Goal: Information Seeking & Learning: Learn about a topic

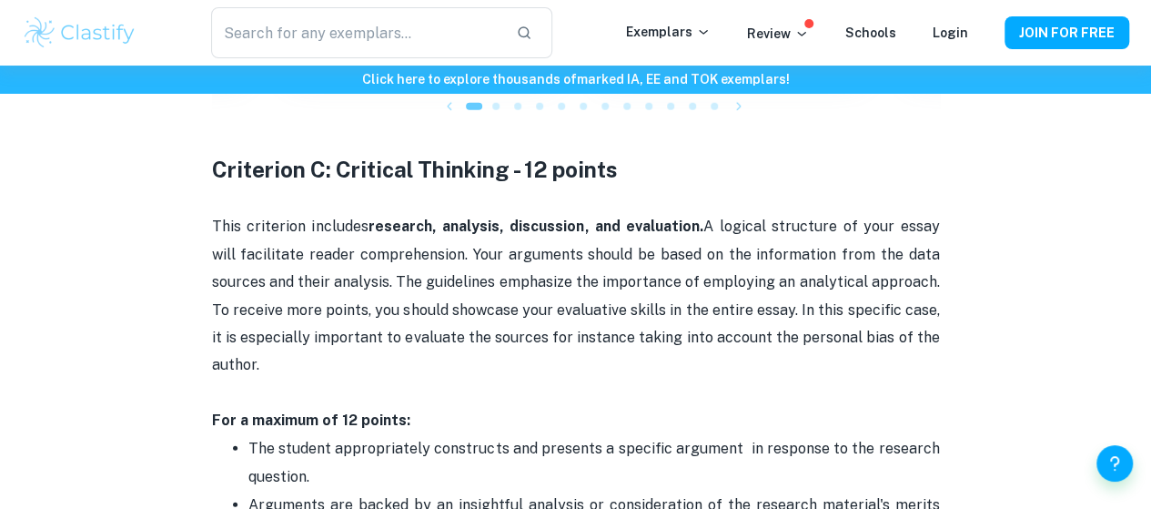
scroll to position [2323, 0]
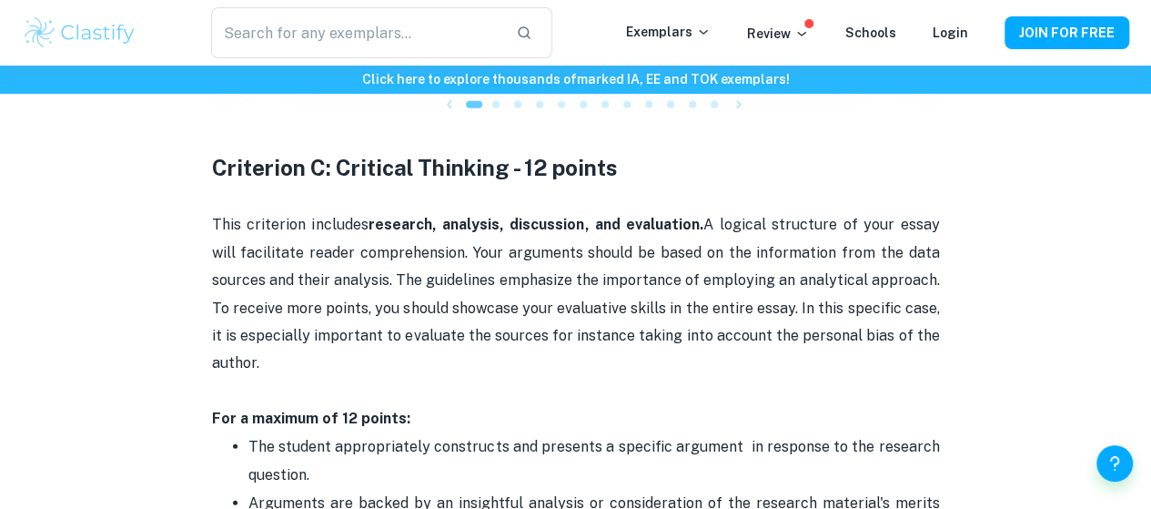
click at [496, 288] on p "This criterion includes research, analysis, discussion, and evaluation. A logic…" at bounding box center [576, 321] width 728 height 221
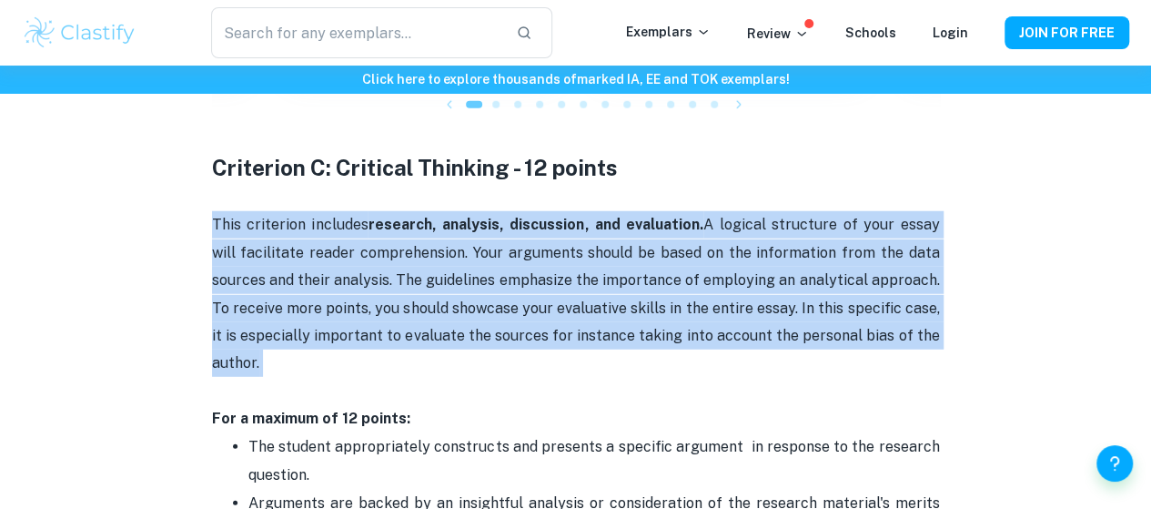
click at [496, 288] on p "This criterion includes research, analysis, discussion, and evaluation. A logic…" at bounding box center [576, 321] width 728 height 221
click at [389, 280] on p "This criterion includes research, analysis, discussion, and evaluation. A logic…" at bounding box center [576, 321] width 728 height 221
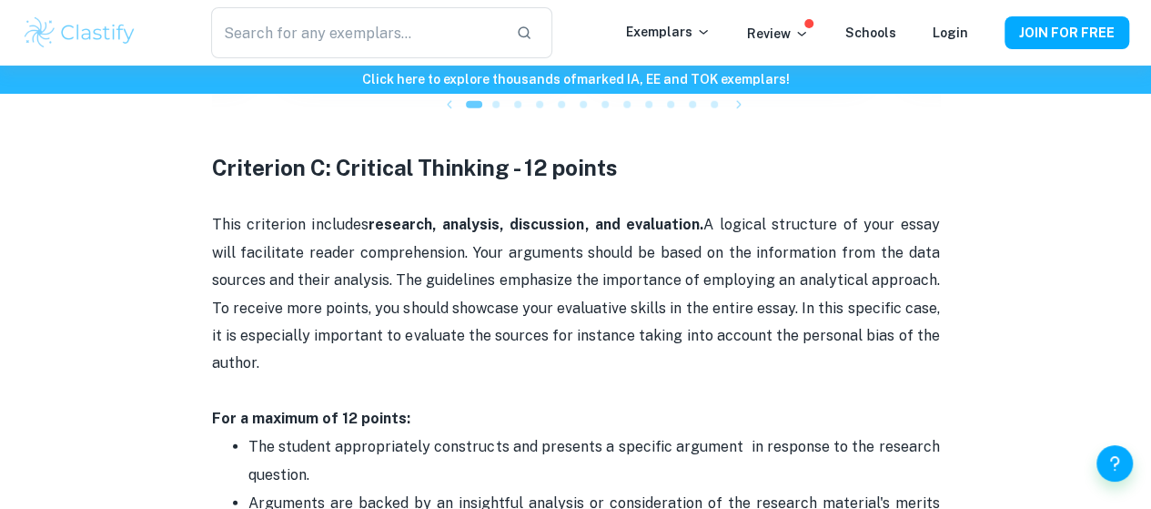
scroll to position [2322, 0]
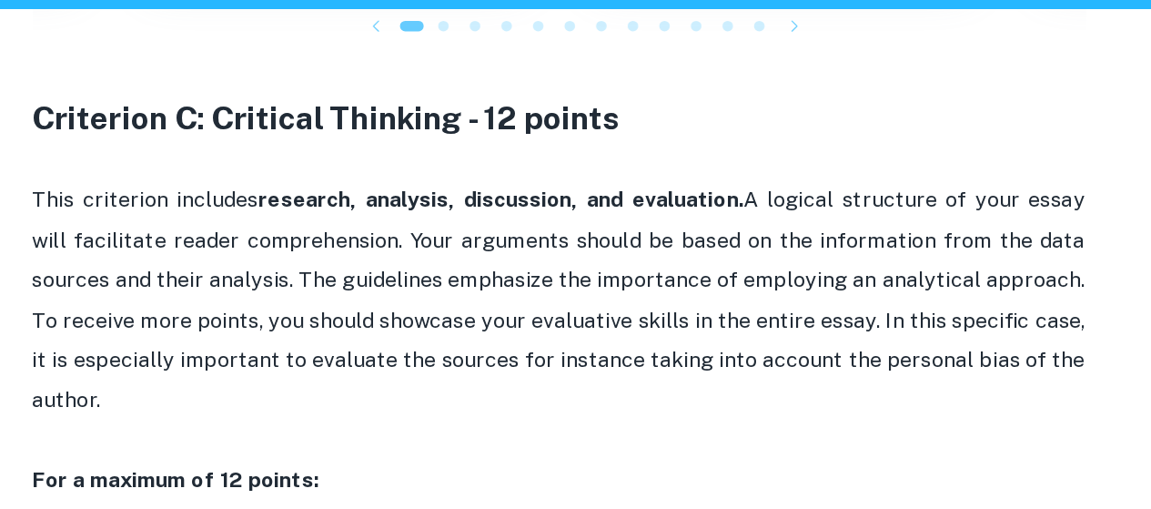
click at [458, 280] on p "This criterion includes research, analysis, discussion, and evaluation. A logic…" at bounding box center [576, 321] width 728 height 221
drag, startPoint x: 389, startPoint y: 280, endPoint x: 458, endPoint y: 280, distance: 69.1
click at [458, 280] on p "This criterion includes research, analysis, discussion, and evaluation. A logic…" at bounding box center [576, 321] width 728 height 221
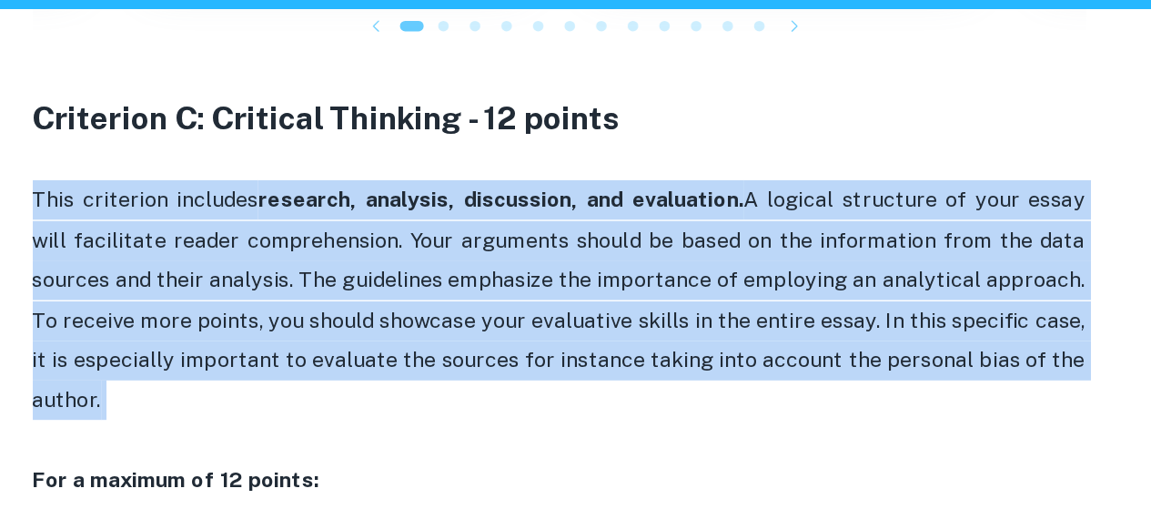
click at [458, 280] on p "This criterion includes research, analysis, discussion, and evaluation. A logic…" at bounding box center [576, 321] width 728 height 221
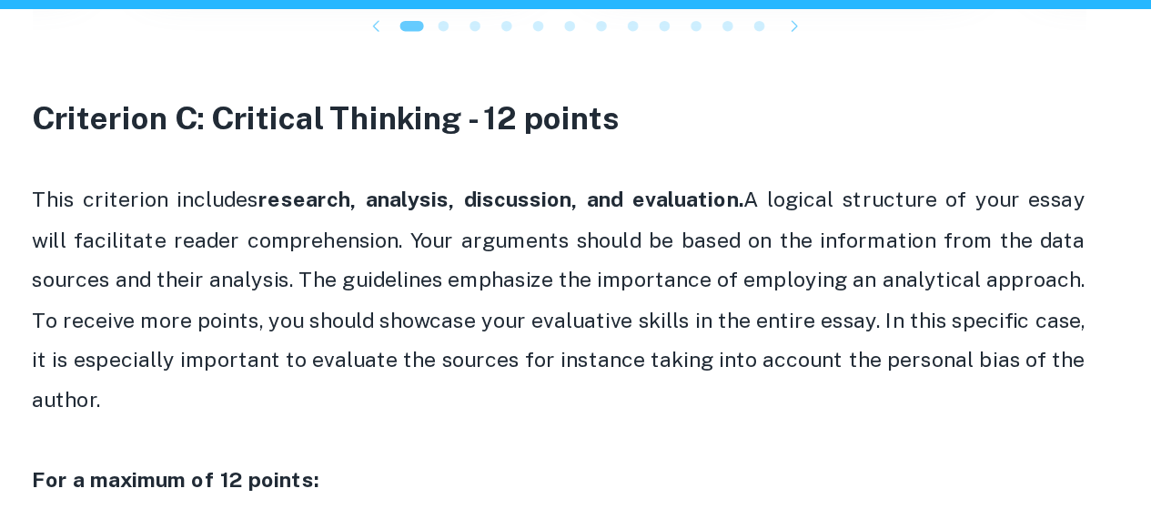
click at [458, 280] on p "This criterion includes research, analysis, discussion, and evaluation. A logic…" at bounding box center [576, 321] width 728 height 221
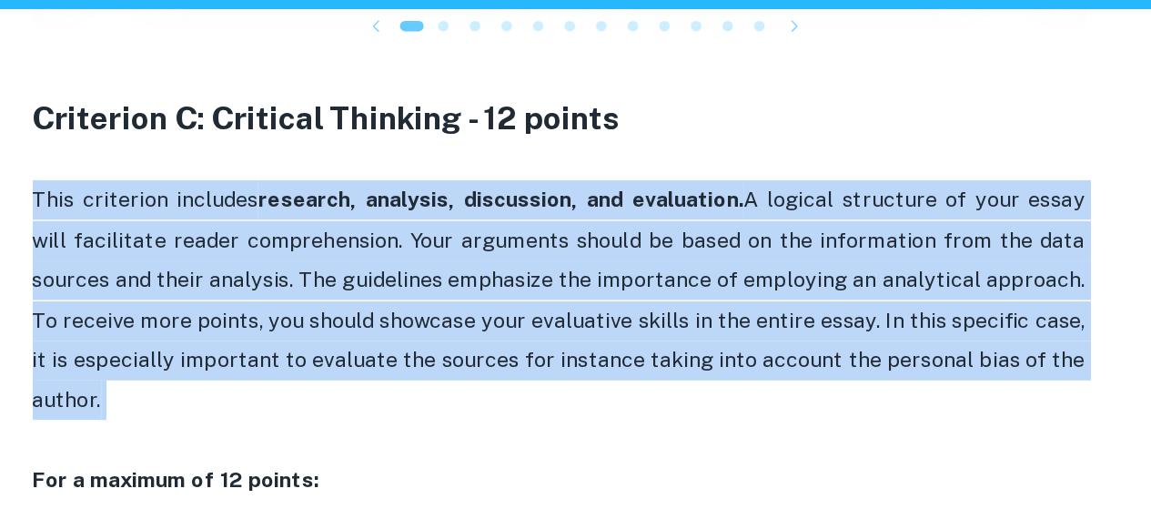
click at [458, 280] on p "This criterion includes research, analysis, discussion, and evaluation. A logic…" at bounding box center [576, 321] width 728 height 221
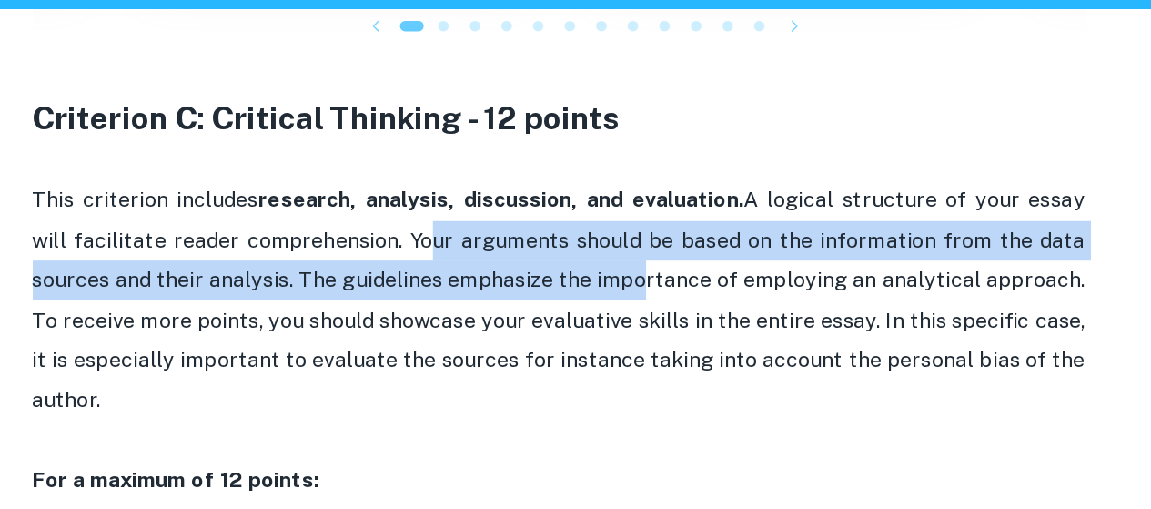
drag, startPoint x: 439, startPoint y: 259, endPoint x: 567, endPoint y: 303, distance: 134.6
click at [567, 303] on p "This criterion includes research, analysis, discussion, and evaluation. A logic…" at bounding box center [576, 321] width 728 height 221
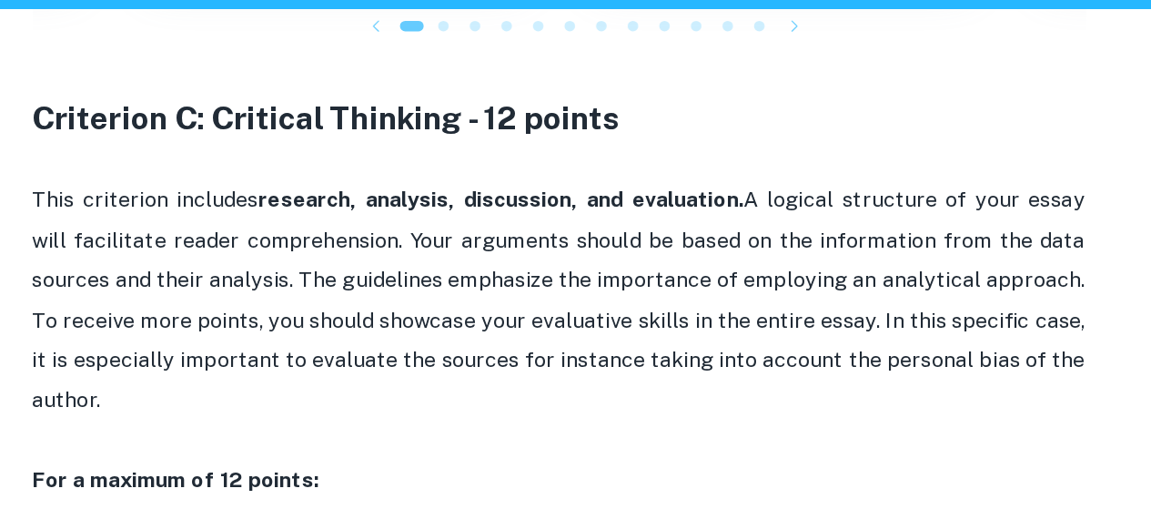
drag, startPoint x: 435, startPoint y: 262, endPoint x: 750, endPoint y: 366, distance: 332.3
click at [750, 366] on p "This criterion includes research, analysis, discussion, and evaluation. A logic…" at bounding box center [576, 321] width 728 height 221
copy p "Your arguments should be based on the information from the data sources and the…"
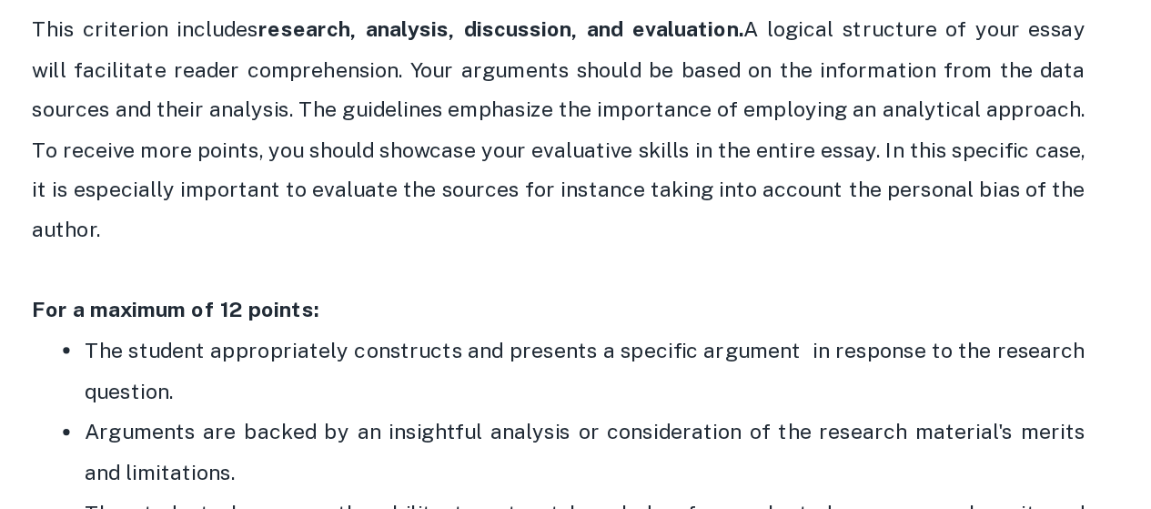
scroll to position [2374, 0]
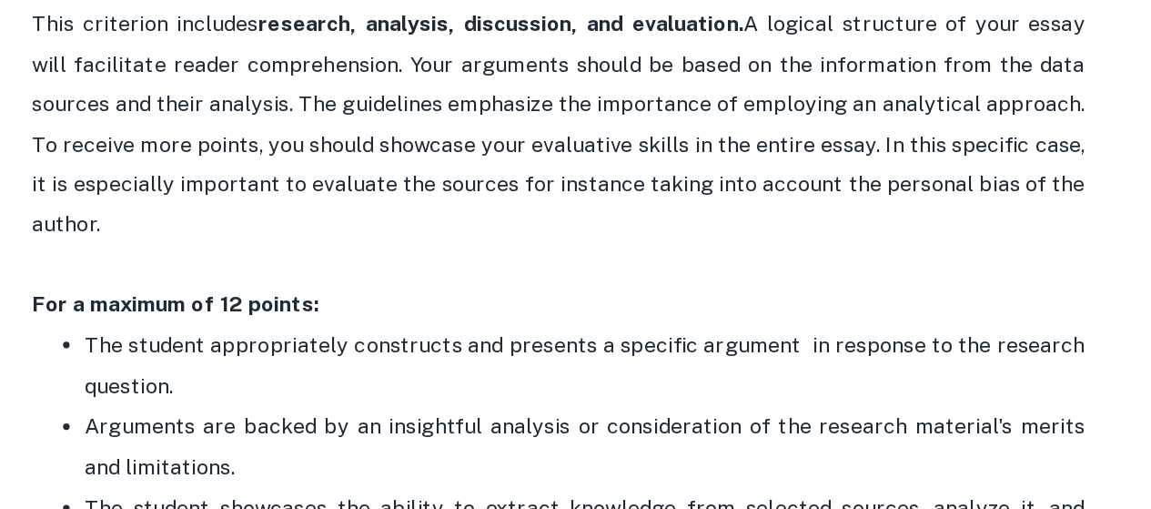
click at [505, 479] on p "Arguments are backed by an insightful analysis or consideration of the research…" at bounding box center [593, 465] width 691 height 55
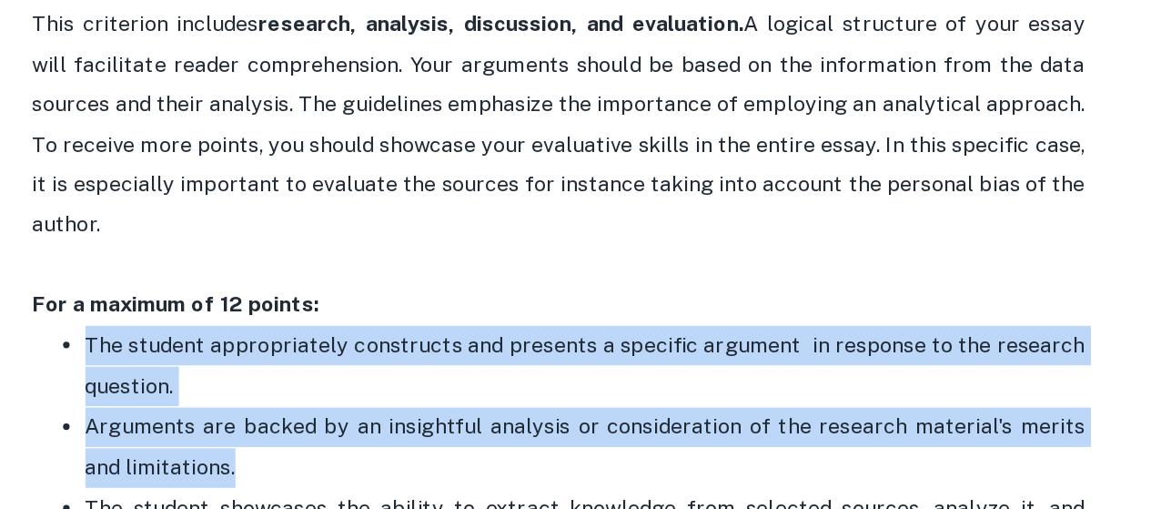
drag, startPoint x: 488, startPoint y: 489, endPoint x: 236, endPoint y: 417, distance: 262.3
click at [236, 417] on ul "The student appropriately constructs and presents a specific argument in respon…" at bounding box center [576, 508] width 728 height 254
copy ul "The student appropriately constructs and presents a specific argument in respon…"
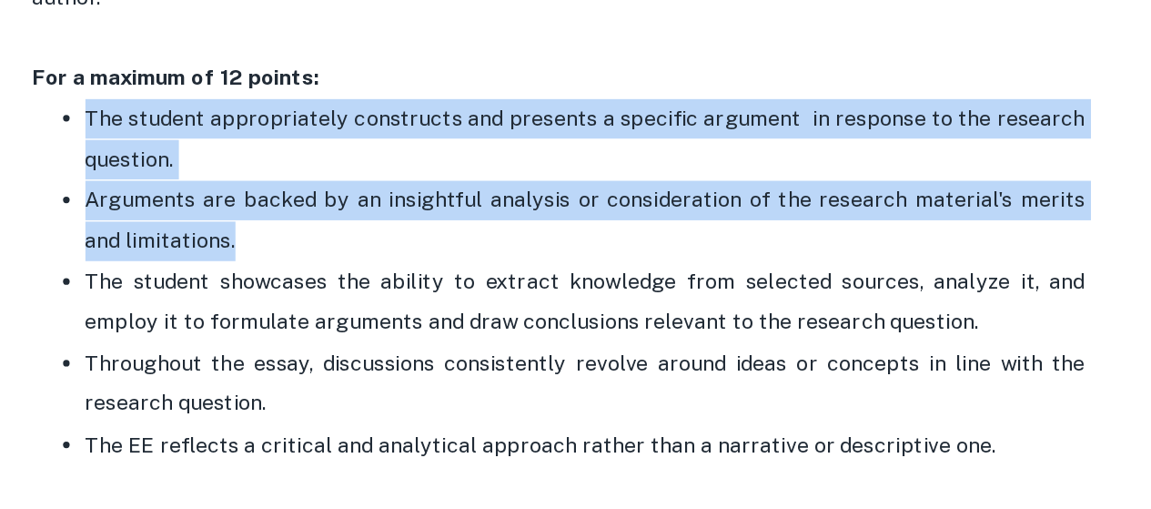
scroll to position [2532, 0]
copy ul "The student appropriately constructs and presents a specific argument in respon…"
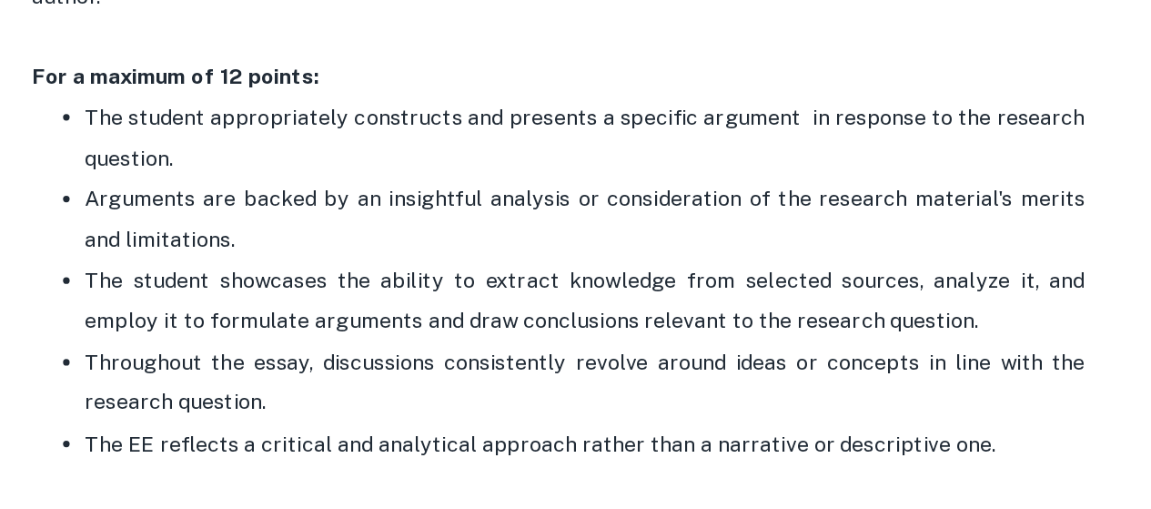
click at [440, 386] on p "The student showcases the ability to extract knowledge from selected sources, a…" at bounding box center [593, 364] width 691 height 55
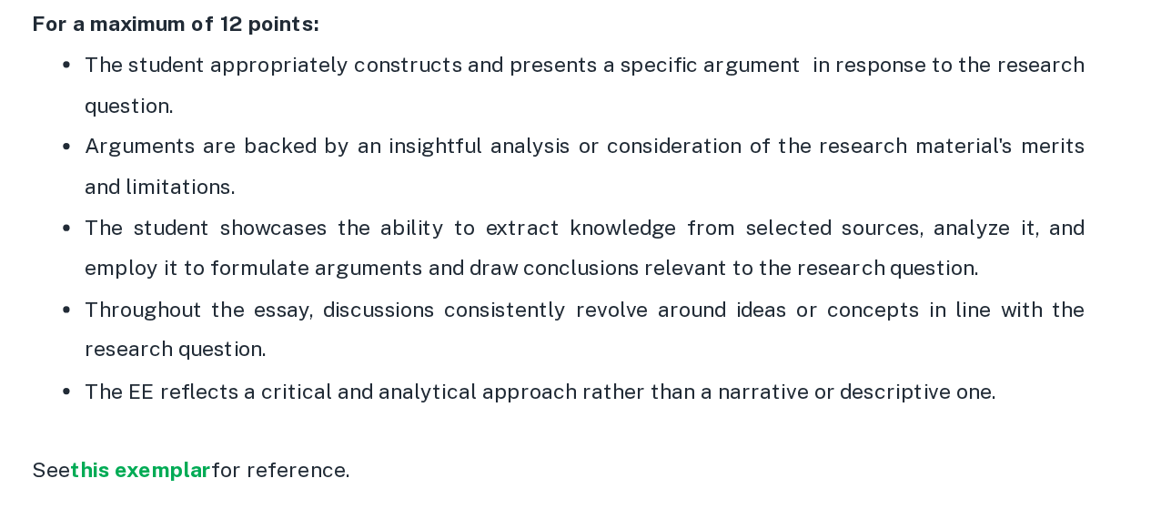
scroll to position [2582, 0]
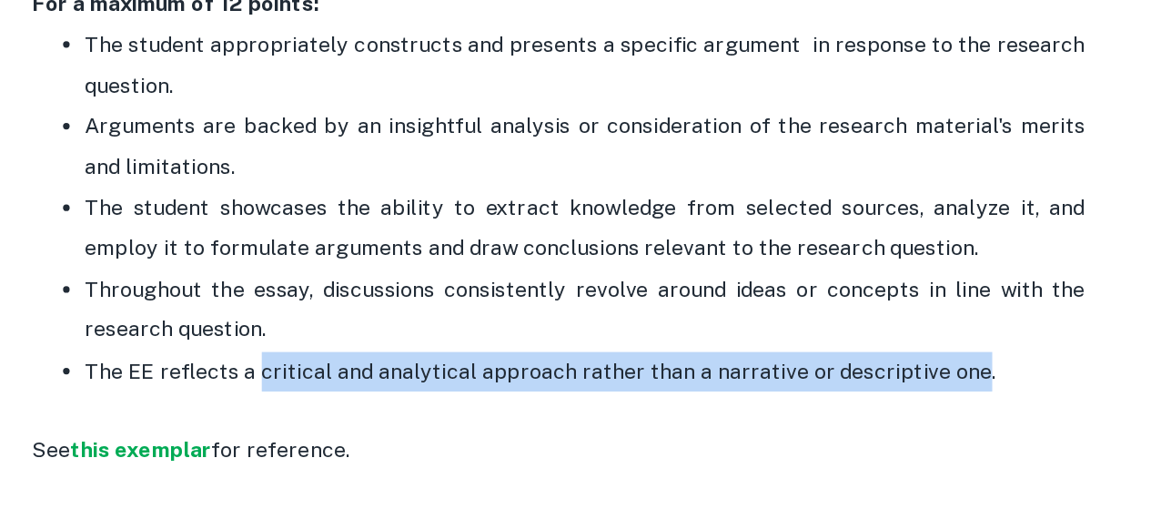
drag, startPoint x: 366, startPoint y: 427, endPoint x: 852, endPoint y: 428, distance: 486.7
click at [852, 428] on p "The EE reflects a critical and analytical approach rather than a narrative or d…" at bounding box center [593, 413] width 691 height 27
copy p "critical and analytical approach rather than a narrative or descriptive one"
click at [852, 428] on p "The EE reflects a critical and analytical approach rather than a narrative or d…" at bounding box center [593, 413] width 691 height 27
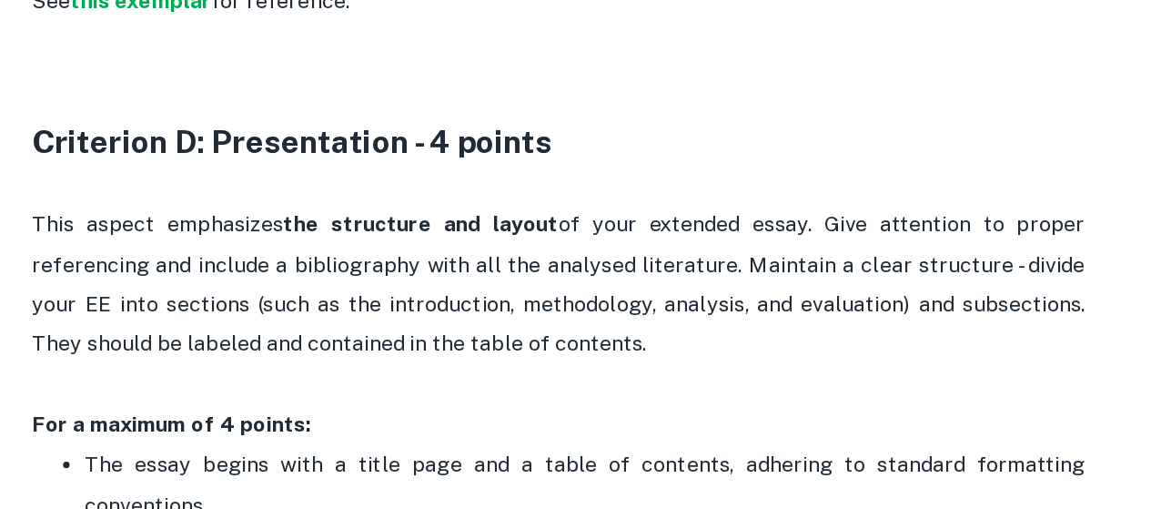
scroll to position [2943, 0]
